Goal: Information Seeking & Learning: Learn about a topic

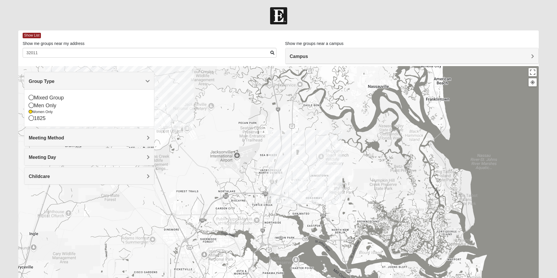
scroll to position [41, 0]
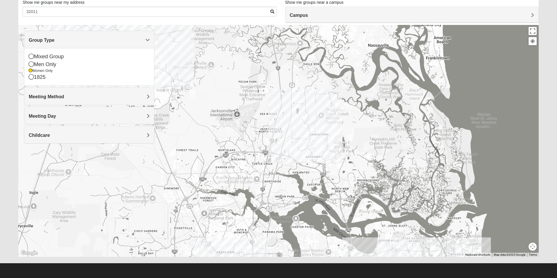
click at [79, 45] on div "Group Type" at bounding box center [89, 39] width 130 height 17
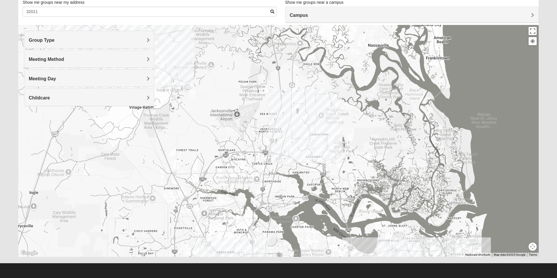
click at [555, 132] on form "Log In Find A Group Error Show List Loading Groups" at bounding box center [278, 122] width 557 height 312
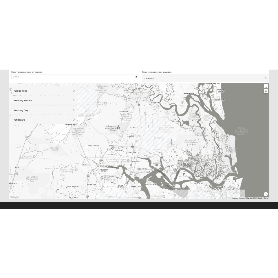
scroll to position [39, 0]
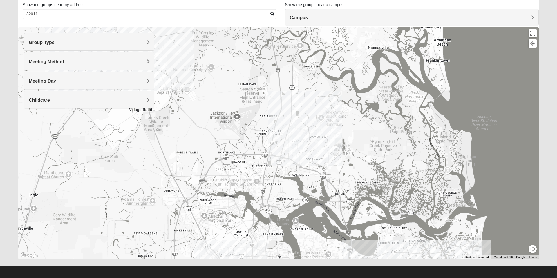
click at [143, 41] on h4 "Group Type" at bounding box center [89, 43] width 121 height 6
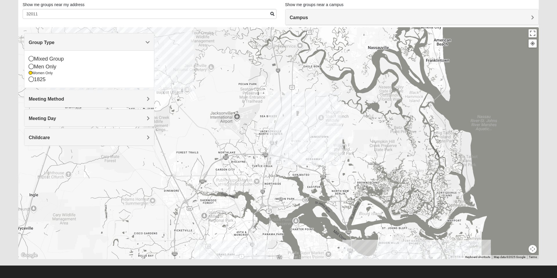
click at [32, 78] on icon at bounding box center [31, 79] width 5 height 5
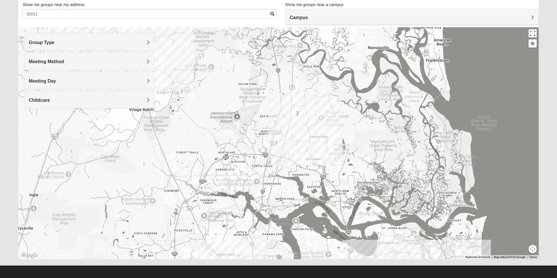
click at [140, 46] on div "Group Type" at bounding box center [89, 41] width 130 height 17
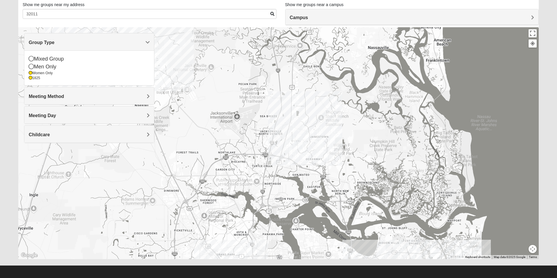
click at [32, 74] on icon at bounding box center [30, 72] width 3 height 3
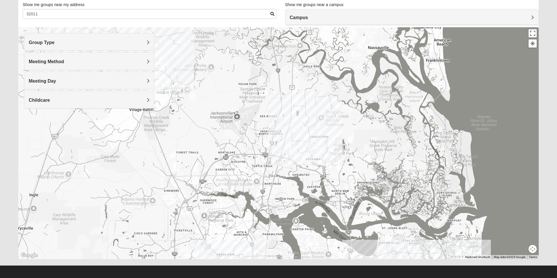
click at [113, 49] on div "Group Type" at bounding box center [89, 41] width 130 height 17
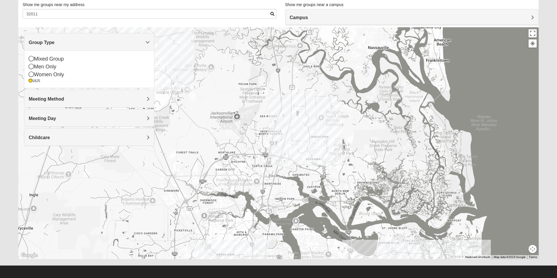
click at [93, 98] on h4 "Meeting Method" at bounding box center [89, 99] width 121 height 6
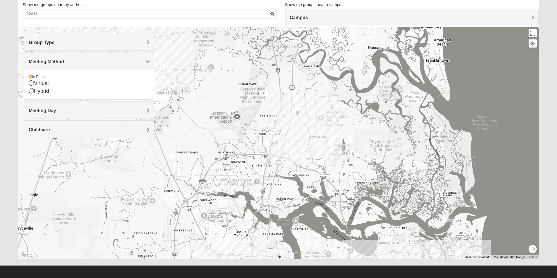
click at [75, 110] on h4 "Meeting Day" at bounding box center [89, 111] width 121 height 6
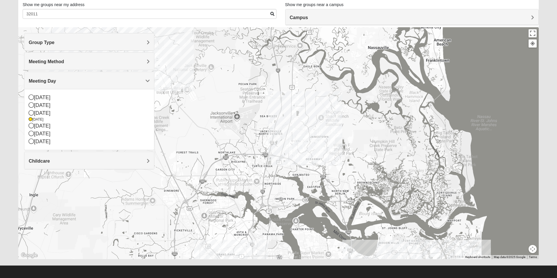
click at [32, 112] on icon at bounding box center [31, 112] width 5 height 5
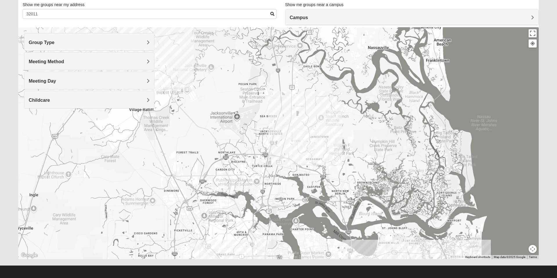
click at [67, 83] on h4 "Meeting Day" at bounding box center [89, 81] width 121 height 6
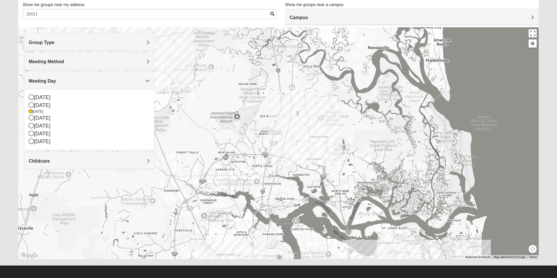
click at [58, 81] on h4 "Meeting Day" at bounding box center [89, 81] width 121 height 6
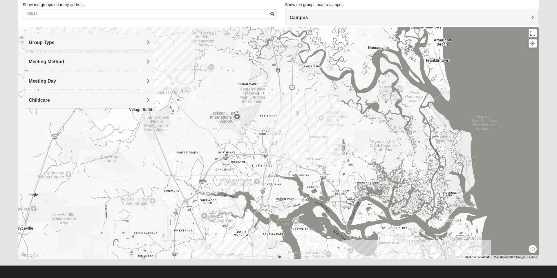
click at [58, 102] on h4 "Childcare" at bounding box center [89, 100] width 121 height 6
click at [75, 140] on div at bounding box center [278, 143] width 520 height 232
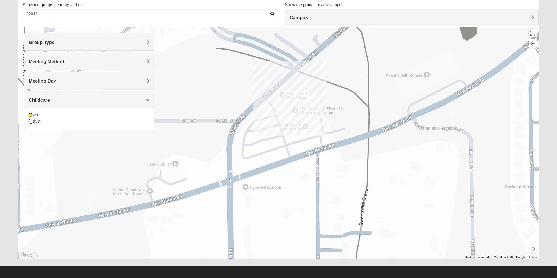
click at [285, 119] on div at bounding box center [278, 143] width 520 height 232
click at [290, 117] on div at bounding box center [278, 143] width 520 height 232
click at [289, 118] on div at bounding box center [278, 143] width 520 height 232
click at [318, 104] on img "North Jax" at bounding box center [317, 105] width 15 height 19
click at [290, 118] on div "North Jax [STREET_ADDRESS][PERSON_NAME]" at bounding box center [278, 143] width 520 height 232
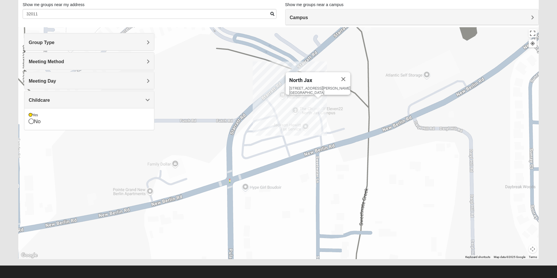
click at [30, 123] on icon at bounding box center [31, 121] width 5 height 5
click at [336, 77] on button "Close" at bounding box center [343, 79] width 14 height 14
click at [82, 101] on h4 "Childcare" at bounding box center [89, 100] width 121 height 6
click at [32, 114] on icon at bounding box center [31, 116] width 5 height 5
click at [62, 99] on h4 "Childcare" at bounding box center [89, 100] width 121 height 6
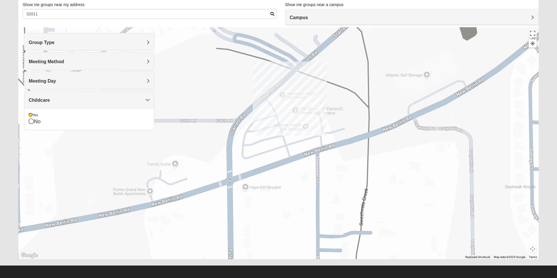
click at [33, 123] on icon at bounding box center [31, 121] width 5 height 5
click at [294, 118] on div at bounding box center [278, 143] width 520 height 232
click at [292, 118] on div at bounding box center [278, 143] width 520 height 232
click at [159, 99] on div at bounding box center [278, 143] width 520 height 232
click at [144, 105] on div "Childcare" at bounding box center [89, 99] width 130 height 17
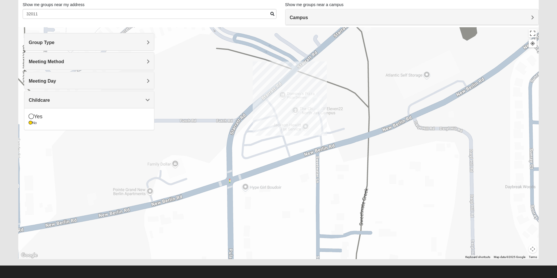
click at [50, 102] on span "Childcare" at bounding box center [39, 100] width 21 height 5
